Goal: Task Accomplishment & Management: Complete application form

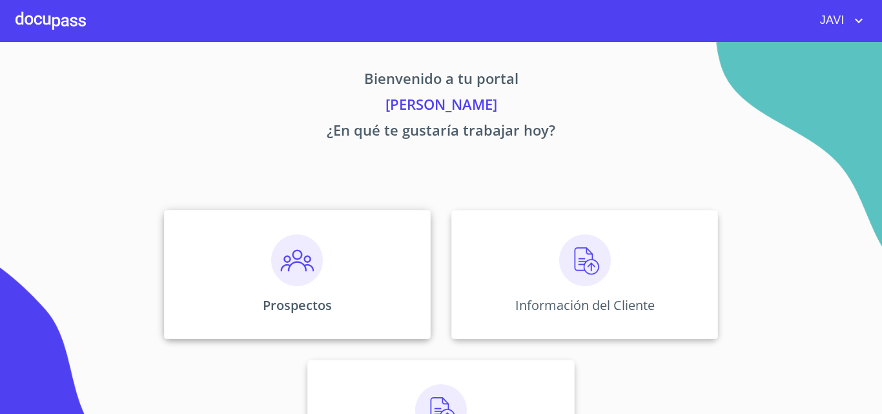
click at [294, 255] on img at bounding box center [297, 260] width 52 height 52
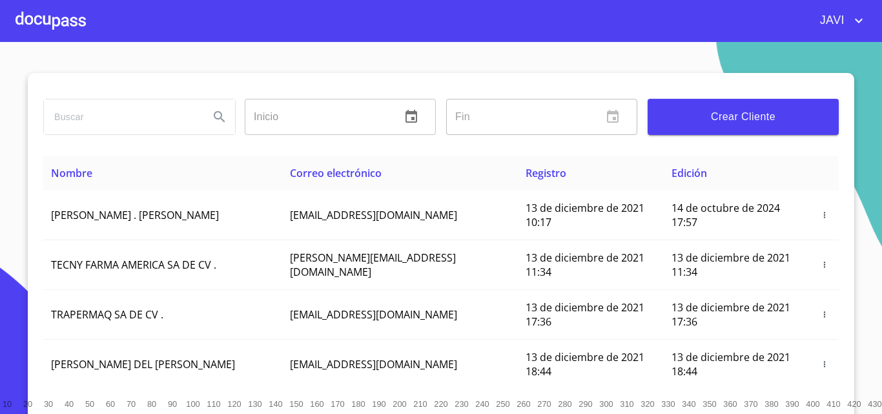
click at [100, 119] on input "search" at bounding box center [121, 116] width 155 height 35
type input "[PERSON_NAME] [PERSON_NAME]"
click at [216, 116] on icon "Search" at bounding box center [219, 116] width 15 height 15
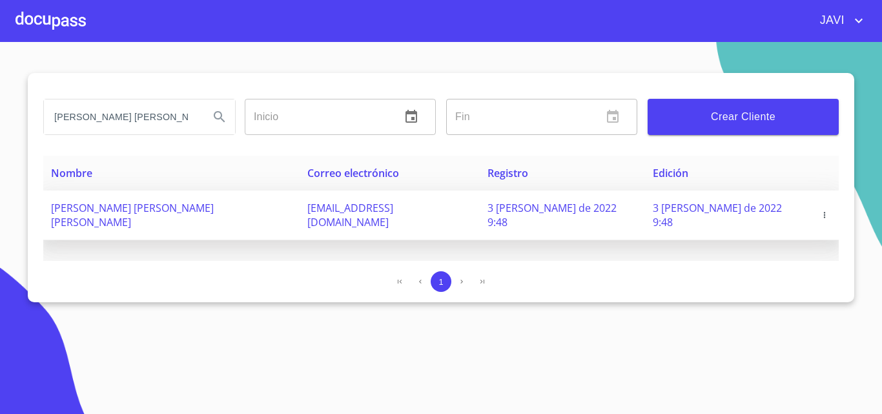
click at [820, 210] on icon "button" at bounding box center [824, 214] width 9 height 9
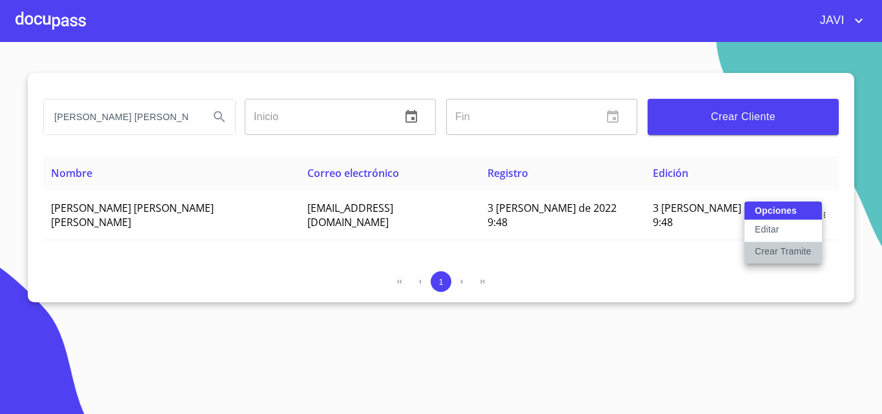
click at [783, 250] on p "Crear Tramite" at bounding box center [782, 251] width 57 height 13
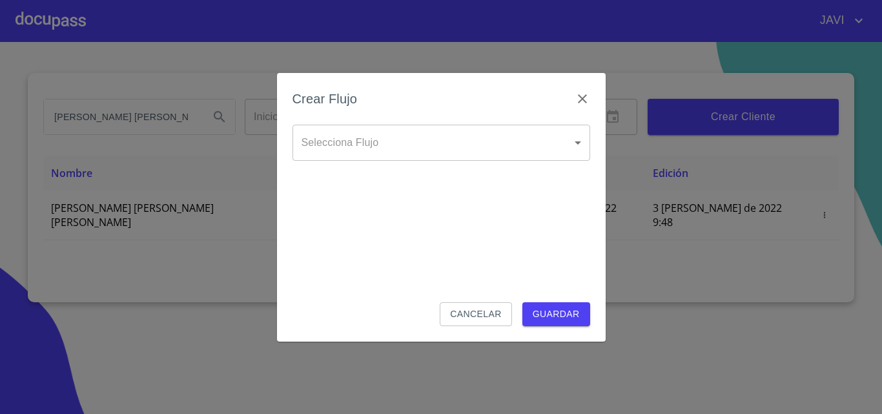
click at [356, 141] on body "JAVI [PERSON_NAME] [PERSON_NAME] Inicio ​ Fin ​ Crear Cliente Nombre Correo ele…" at bounding box center [441, 207] width 882 height 414
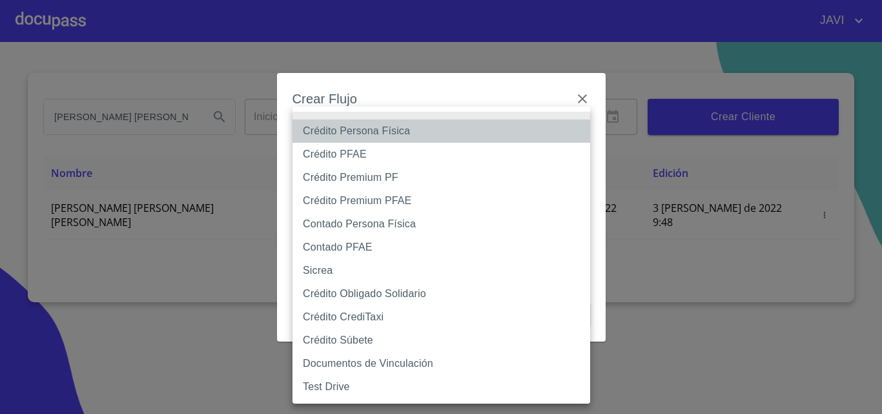
click at [370, 134] on li "Crédito Persona Física" at bounding box center [440, 130] width 297 height 23
type input "61b033e49b8c202ad5bb7912"
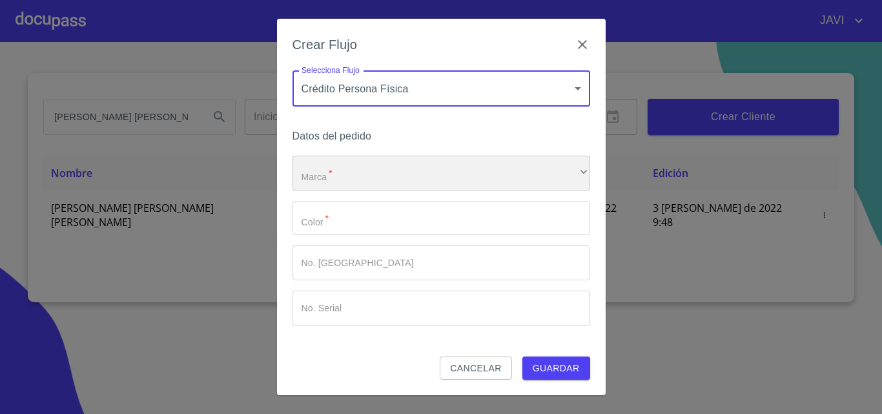
click at [338, 169] on div "​" at bounding box center [440, 173] width 297 height 35
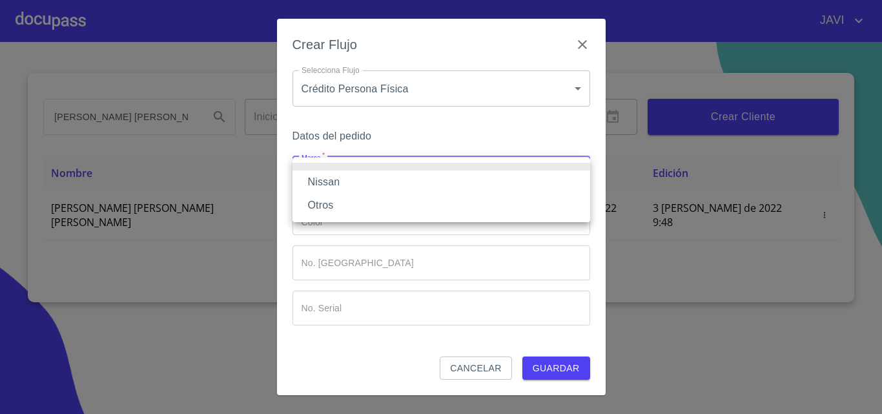
click at [332, 185] on li "Nissan" at bounding box center [440, 181] width 297 height 23
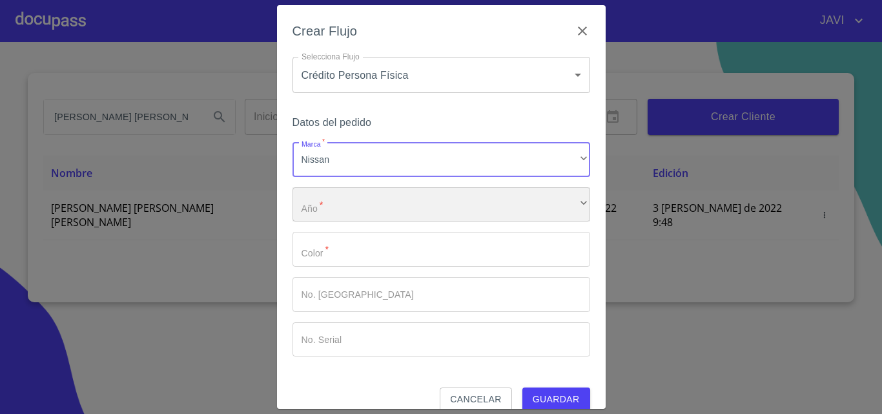
click at [334, 209] on div "​" at bounding box center [440, 204] width 297 height 35
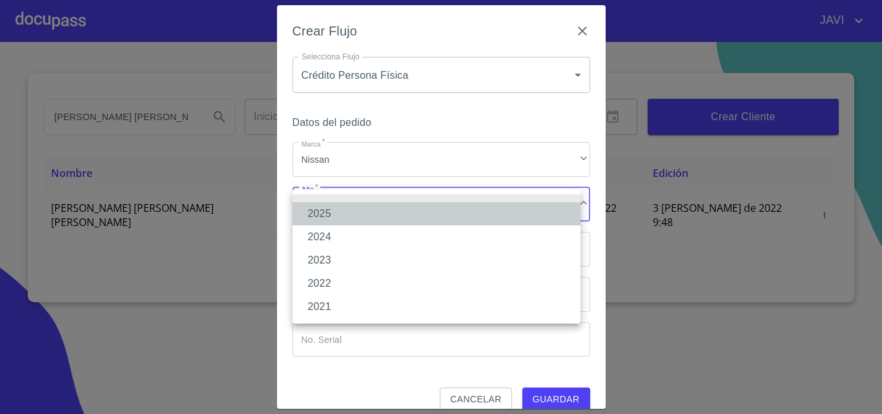
click at [333, 217] on li "2025" at bounding box center [436, 213] width 288 height 23
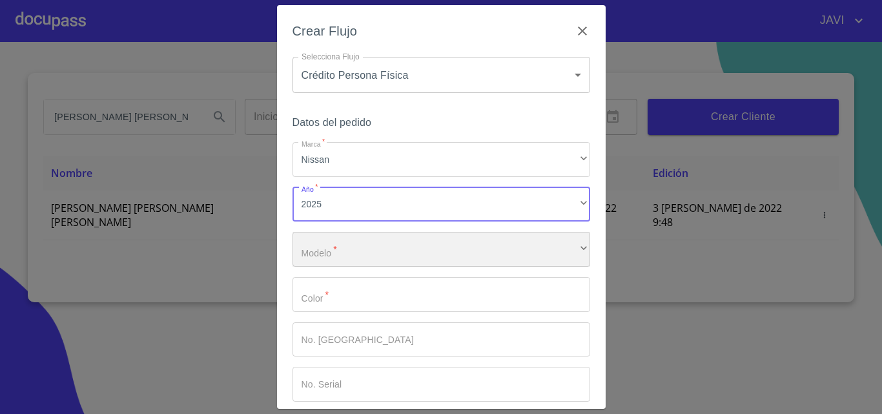
click at [345, 256] on div "​" at bounding box center [440, 249] width 297 height 35
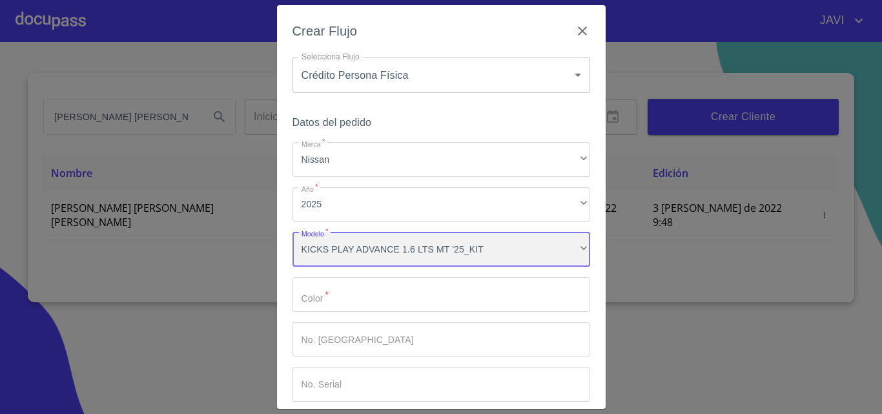
click at [441, 250] on div "KICKS PLAY ADVANCE 1.6 LTS MT '25_KIT" at bounding box center [440, 249] width 297 height 35
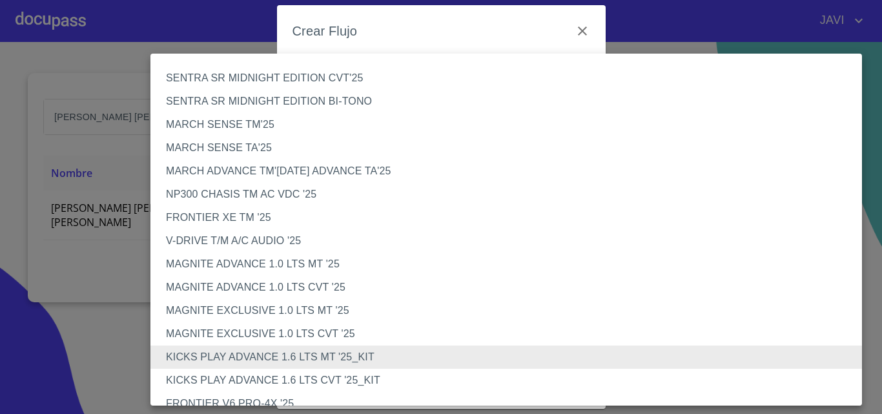
click at [316, 378] on li "KICKS PLAY ADVANCE 1.6 LTS CVT '25_KIT" at bounding box center [510, 379] width 721 height 23
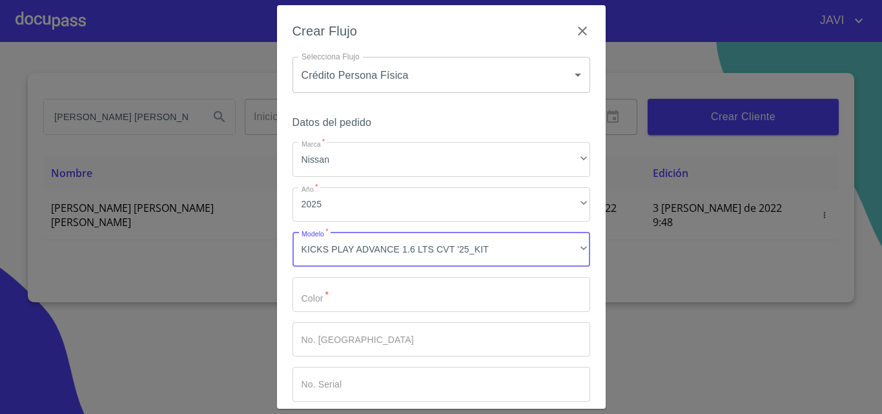
click at [331, 299] on input "Marca   *" at bounding box center [440, 294] width 297 height 35
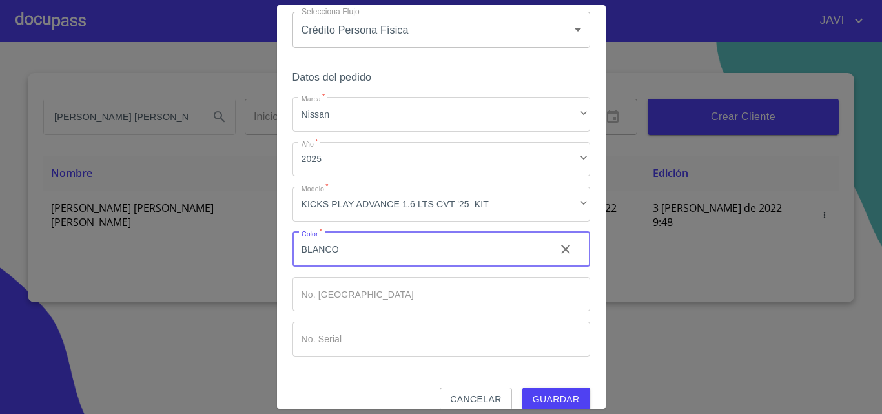
scroll to position [63, 0]
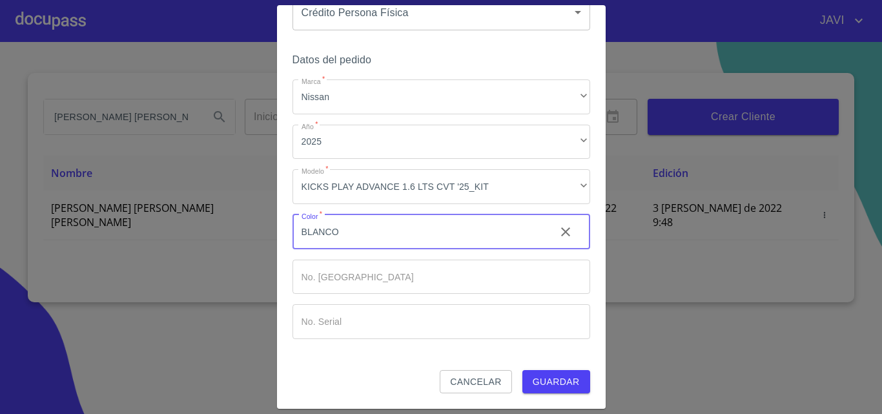
type input "BLANCO"
click at [367, 342] on div "Datos del pedido Marca   * Nissan ​ Año   * 2025 ​ Modelo   * KICKS PLAY ADVANC…" at bounding box center [440, 210] width 297 height 319
click at [532, 382] on span "Guardar" at bounding box center [555, 382] width 47 height 16
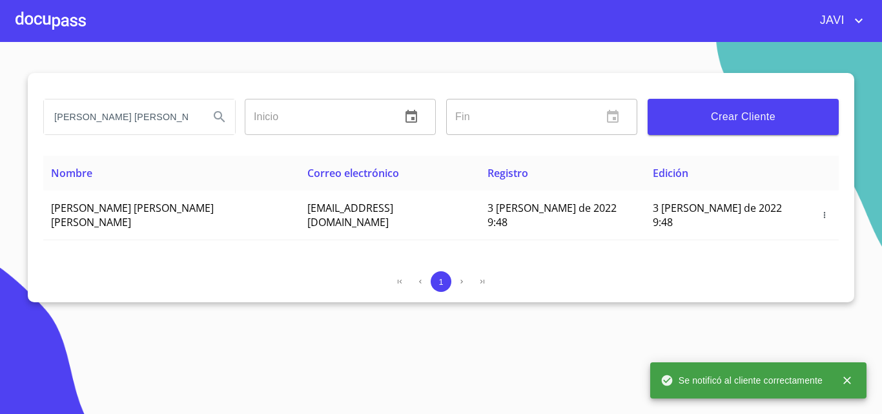
click at [50, 19] on div at bounding box center [50, 20] width 70 height 41
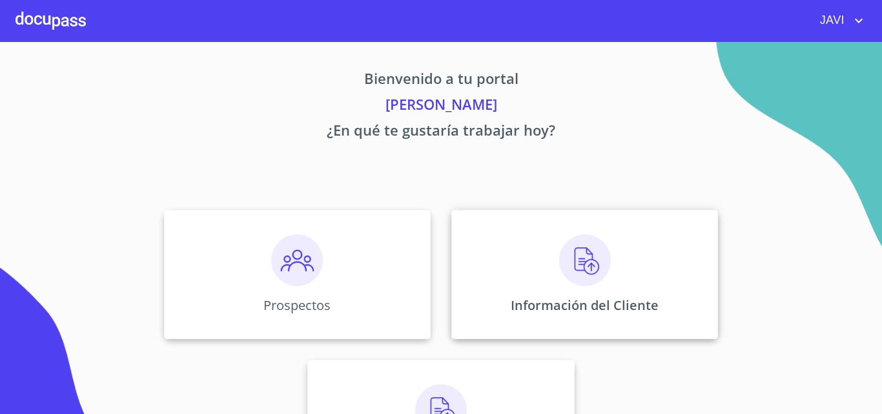
click at [577, 259] on img at bounding box center [585, 260] width 52 height 52
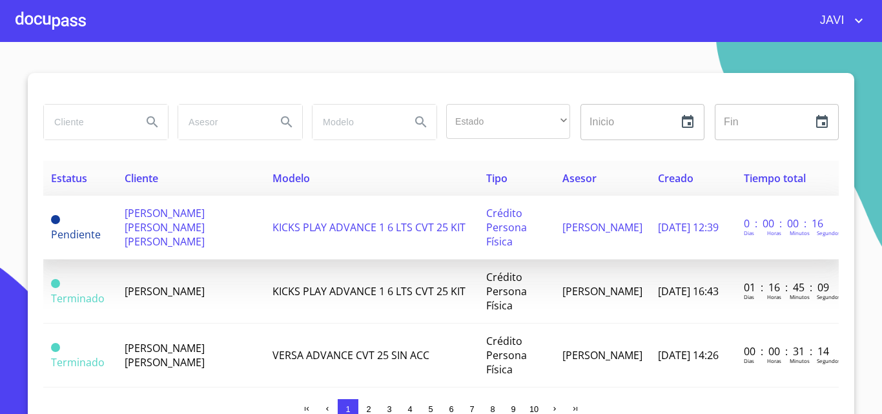
click at [339, 227] on span "KICKS PLAY ADVANCE 1 6 LTS CVT 25 KIT" at bounding box center [368, 227] width 193 height 14
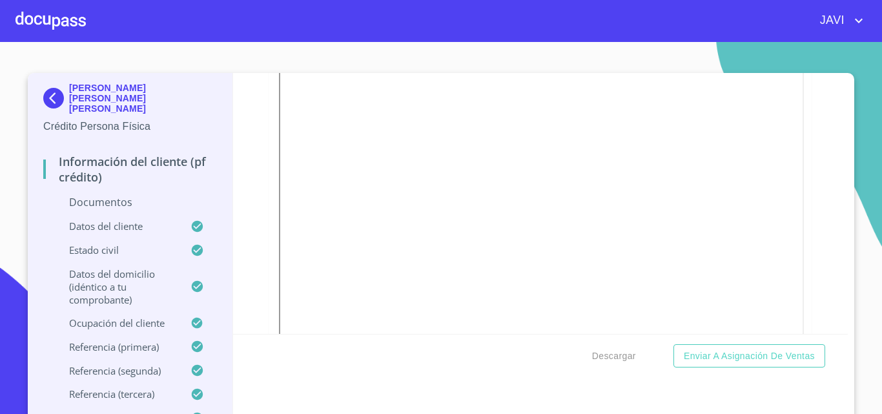
scroll to position [581, 0]
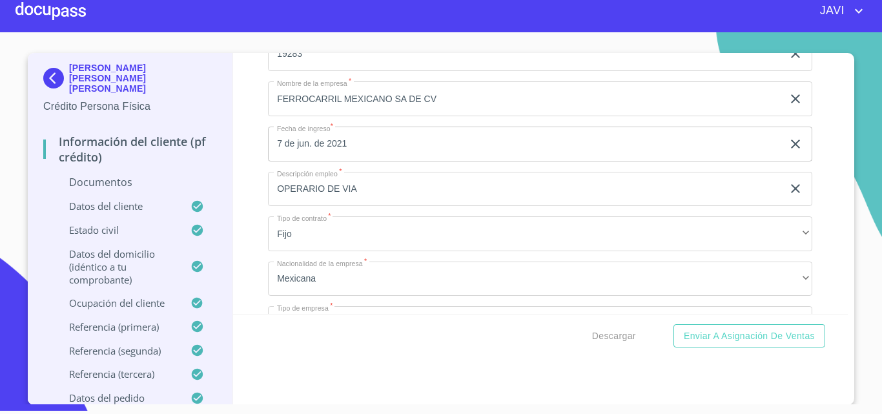
scroll to position [3704, 0]
